Goal: Task Accomplishment & Management: Manage account settings

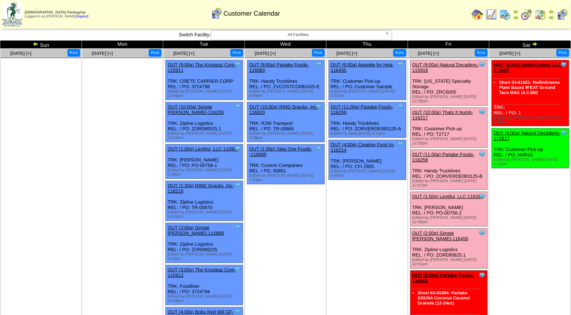
click at [454, 110] on link "OUT (10:00a) Thats It Nutriti-116217" at bounding box center [443, 115] width 61 height 11
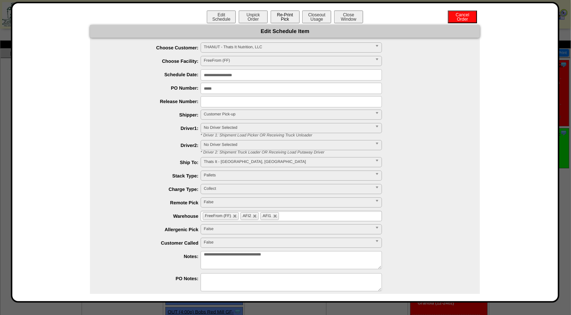
click at [291, 16] on button "Re-Print Pick" at bounding box center [285, 17] width 29 height 13
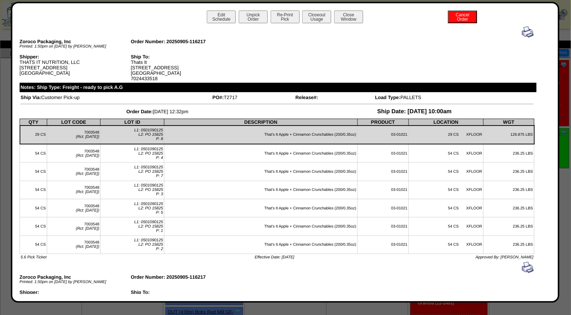
click at [525, 31] on img at bounding box center [528, 32] width 12 height 12
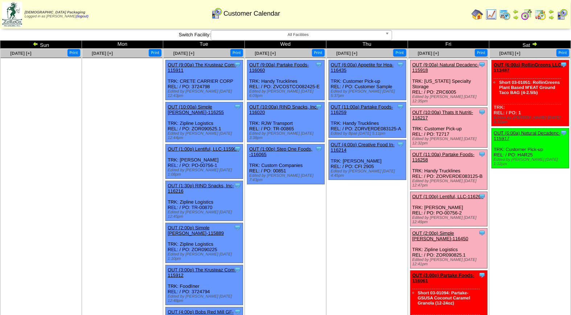
click at [449, 152] on link "OUT (11:00a) Partake Foods-116258" at bounding box center [444, 157] width 62 height 11
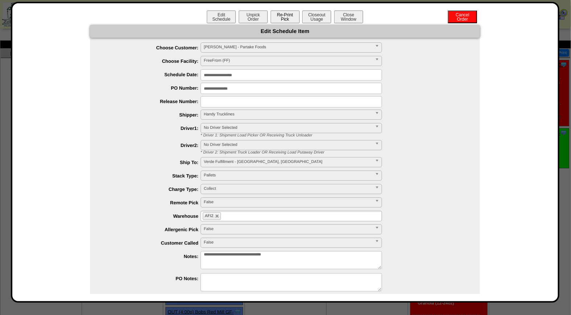
click at [283, 19] on button "Re-Print Pick" at bounding box center [285, 17] width 29 height 13
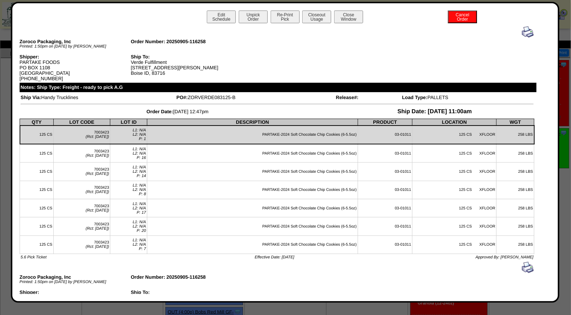
click at [522, 32] on img at bounding box center [528, 32] width 12 height 12
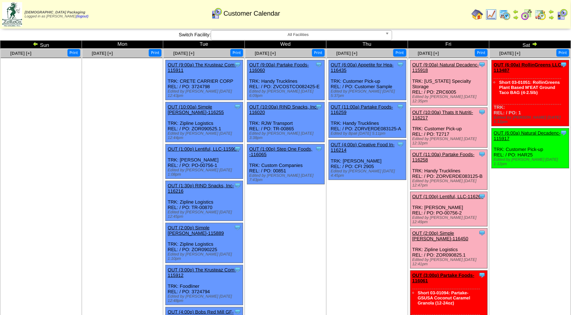
click at [447, 110] on link "OUT (10:00a) Thats It Nutriti-116217" at bounding box center [443, 115] width 61 height 11
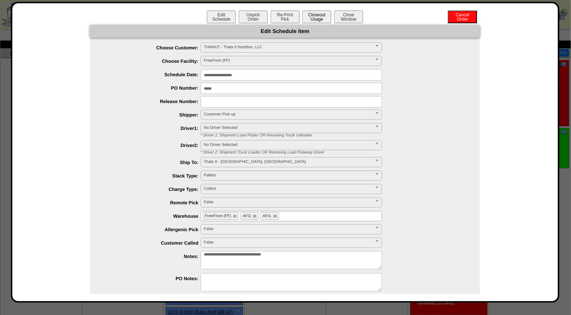
click at [310, 17] on button "Closeout Usage" at bounding box center [316, 17] width 29 height 13
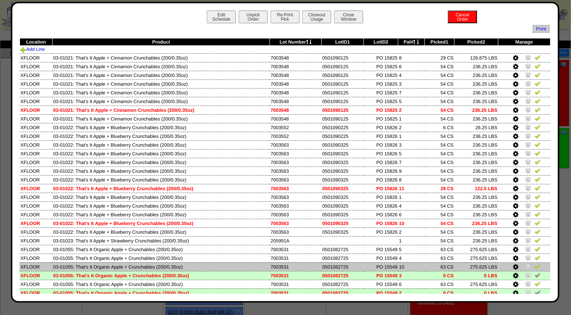
click at [525, 263] on img at bounding box center [528, 266] width 6 height 6
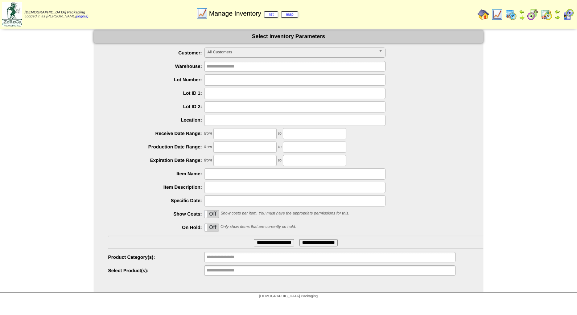
click at [220, 81] on input "text" at bounding box center [294, 79] width 181 height 11
type input "*******"
click at [254, 239] on input "**********" at bounding box center [274, 242] width 40 height 7
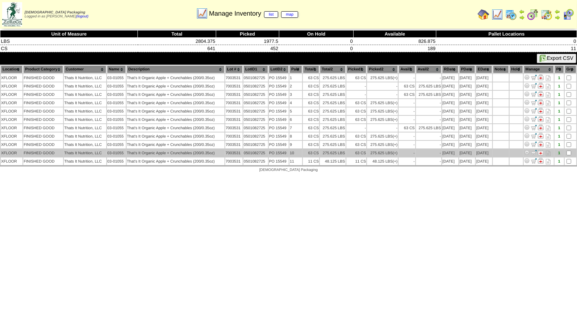
click at [541, 150] on img at bounding box center [541, 153] width 6 height 6
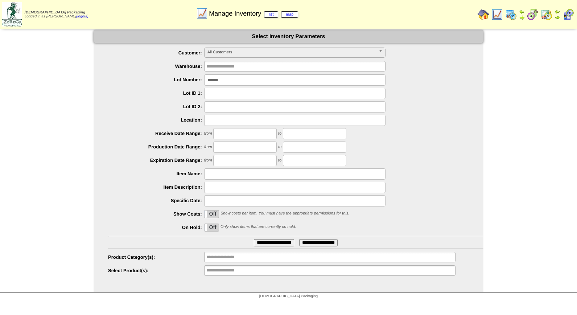
click at [235, 81] on input "*******" at bounding box center [294, 79] width 181 height 11
click at [254, 239] on input "**********" at bounding box center [274, 242] width 40 height 7
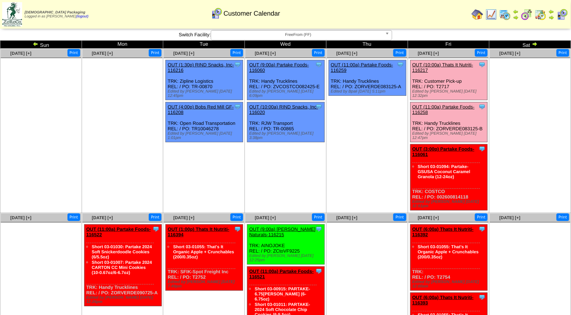
click at [303, 32] on span "FreeFrom (FF)" at bounding box center [298, 34] width 168 height 9
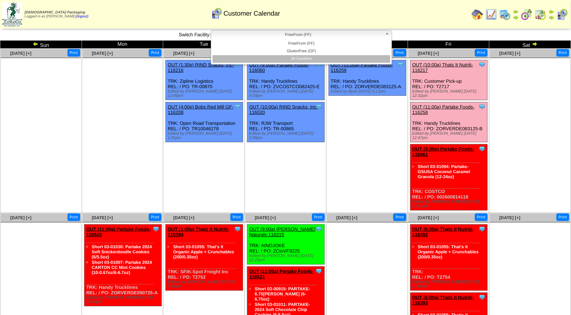
click at [301, 58] on li "All Facilities" at bounding box center [302, 59] width 178 height 8
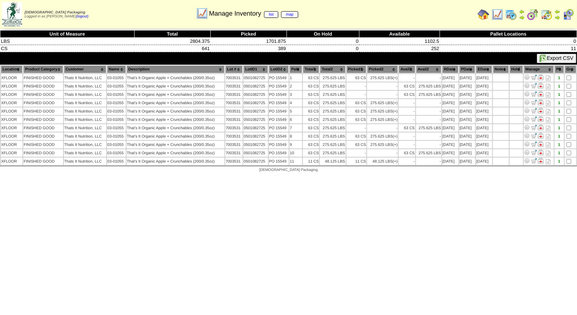
click at [542, 150] on img at bounding box center [541, 153] width 6 height 6
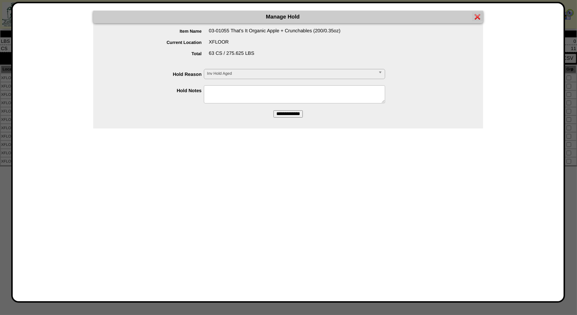
click at [379, 73] on b at bounding box center [382, 73] width 7 height 9
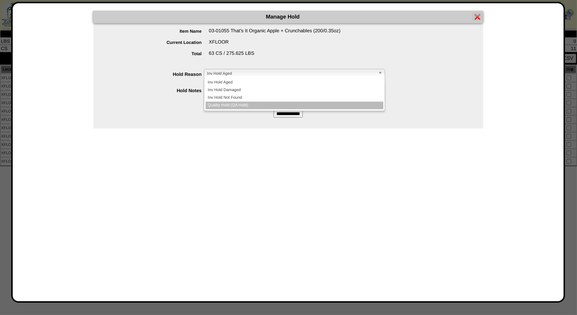
click at [319, 102] on li "Quality Hold (QA Hold)" at bounding box center [295, 106] width 178 height 8
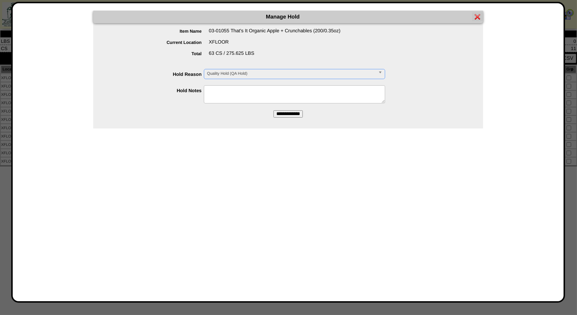
click at [289, 91] on textarea at bounding box center [294, 94] width 181 height 18
type textarea "**********"
click at [295, 113] on input "**********" at bounding box center [288, 113] width 29 height 7
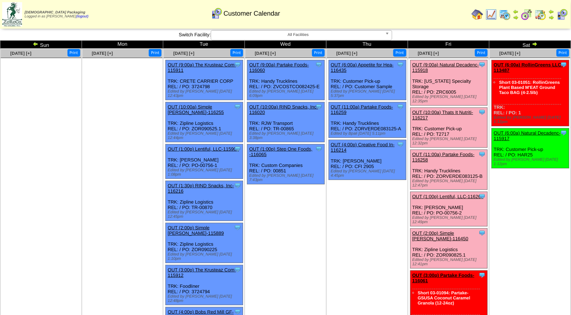
click at [456, 110] on link "OUT (10:00a) Thats It Nutriti-116217" at bounding box center [443, 115] width 61 height 11
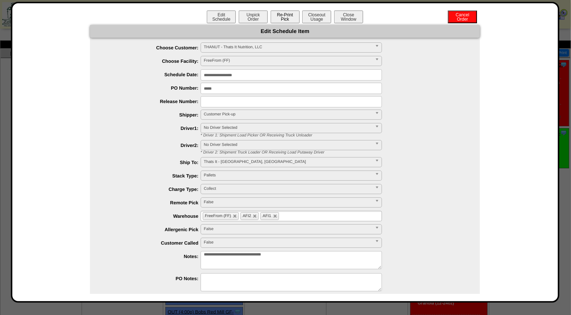
click at [283, 15] on button "Re-Print Pick" at bounding box center [285, 17] width 29 height 13
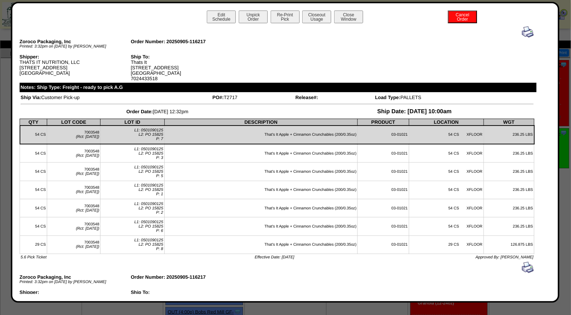
click at [522, 34] on img at bounding box center [528, 32] width 12 height 12
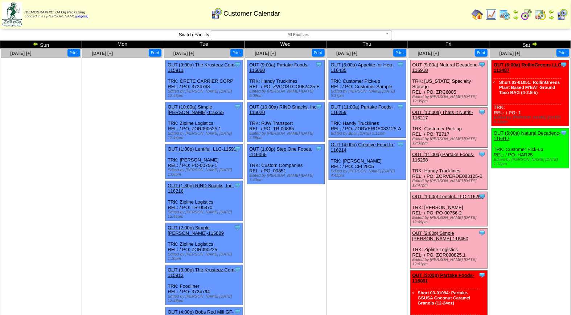
click at [459, 192] on div "Clone Item OUT (1:00p) Lentiful, LLC-116260 Lentiful, LLC ScheduleID: 116260 28…" at bounding box center [448, 209] width 77 height 34
click at [456, 194] on link "OUT (1:00p) Lentiful, LLC-116260" at bounding box center [448, 196] width 71 height 5
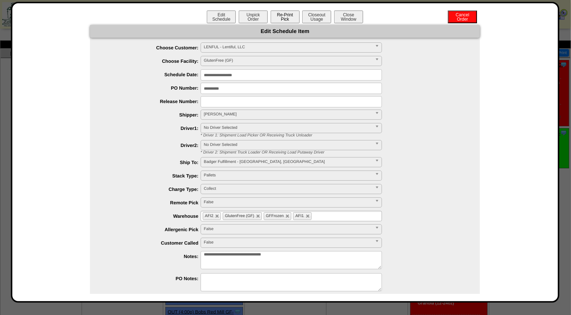
click at [291, 16] on button "Re-Print Pick" at bounding box center [285, 17] width 29 height 13
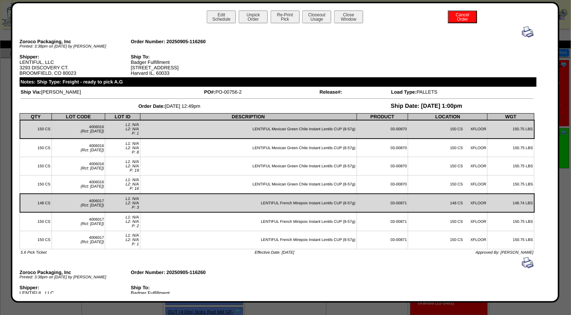
click at [523, 29] on img at bounding box center [528, 32] width 12 height 12
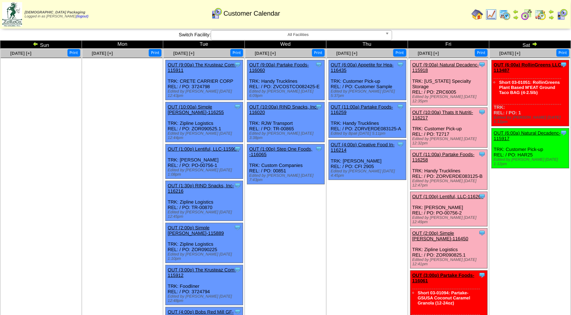
click at [455, 230] on link "OUT (2:00p) Simple Mills-116450" at bounding box center [441, 235] width 56 height 11
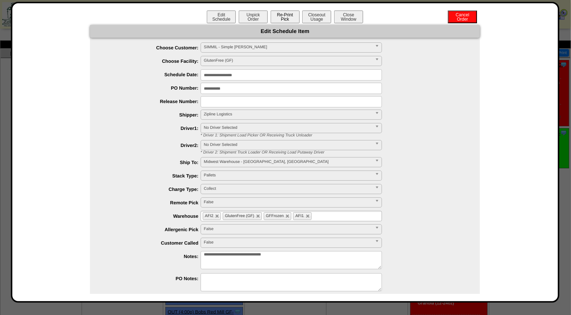
click at [285, 16] on button "Re-Print Pick" at bounding box center [285, 17] width 29 height 13
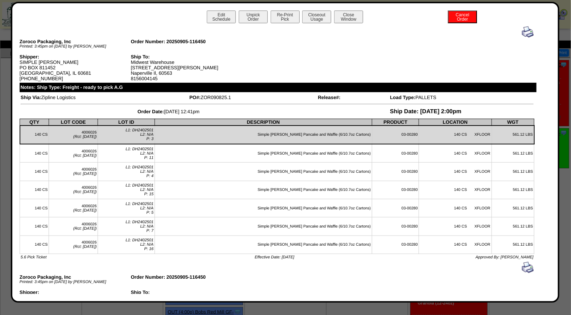
click at [522, 32] on img at bounding box center [528, 32] width 12 height 12
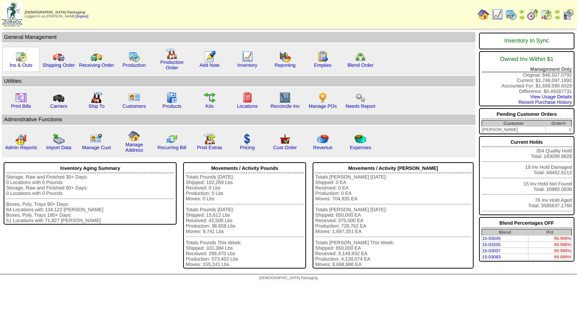
click at [20, 57] on img at bounding box center [21, 57] width 12 height 12
click at [245, 56] on img at bounding box center [248, 57] width 12 height 12
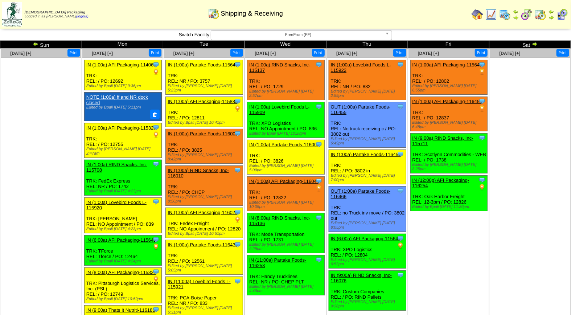
click at [563, 13] on img at bounding box center [563, 15] width 12 height 12
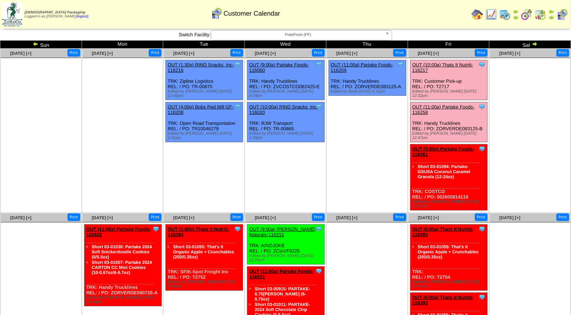
click at [390, 36] on b at bounding box center [388, 34] width 7 height 9
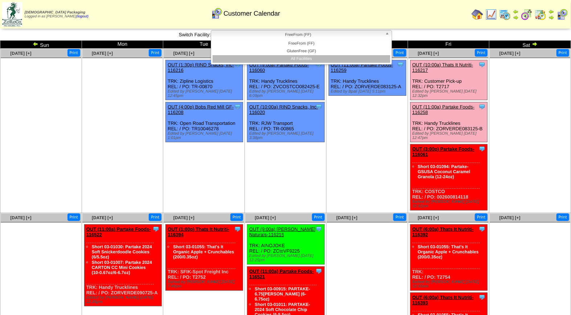
click at [354, 57] on li "All Facilities" at bounding box center [302, 59] width 178 height 8
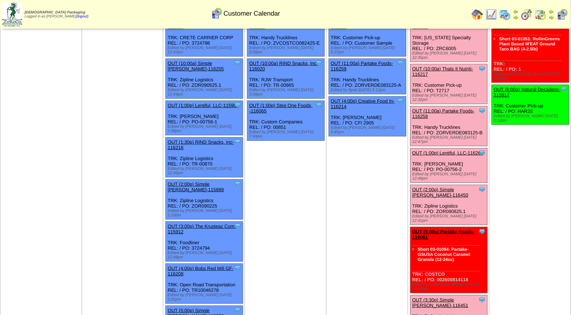
scroll to position [63, 0]
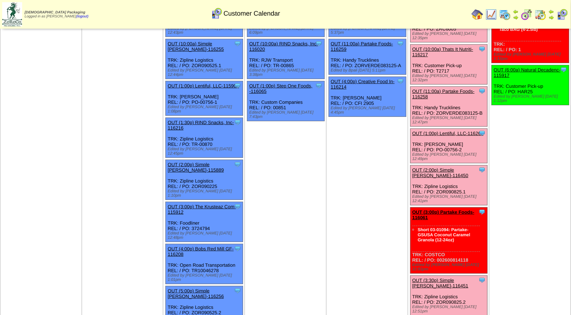
click at [455, 278] on link "OUT (3:30p) Simple [PERSON_NAME]-116451" at bounding box center [441, 283] width 56 height 11
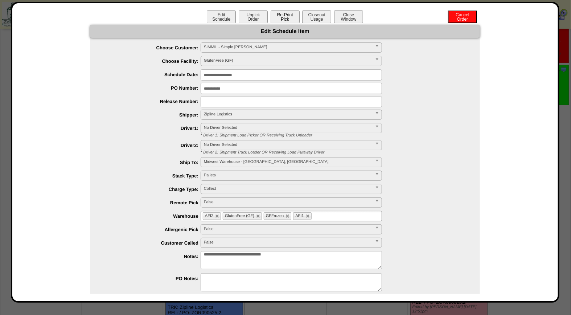
click at [281, 17] on button "Re-Print Pick" at bounding box center [285, 17] width 29 height 13
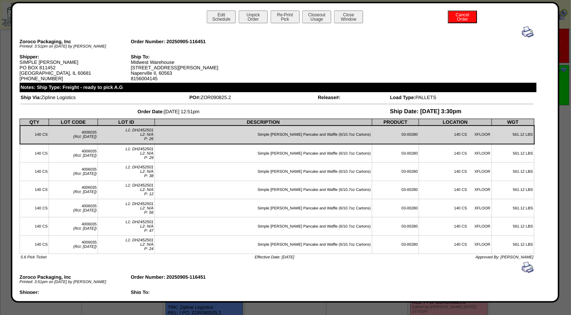
click at [523, 33] on img at bounding box center [528, 32] width 12 height 12
